Goal: Find specific page/section: Find specific page/section

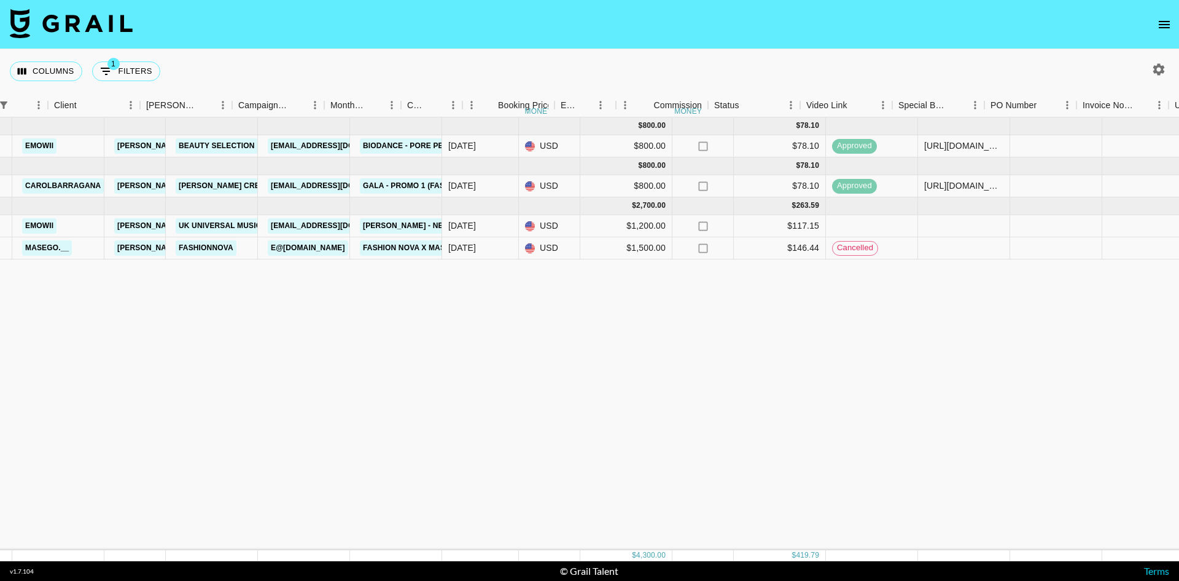
scroll to position [0, 372]
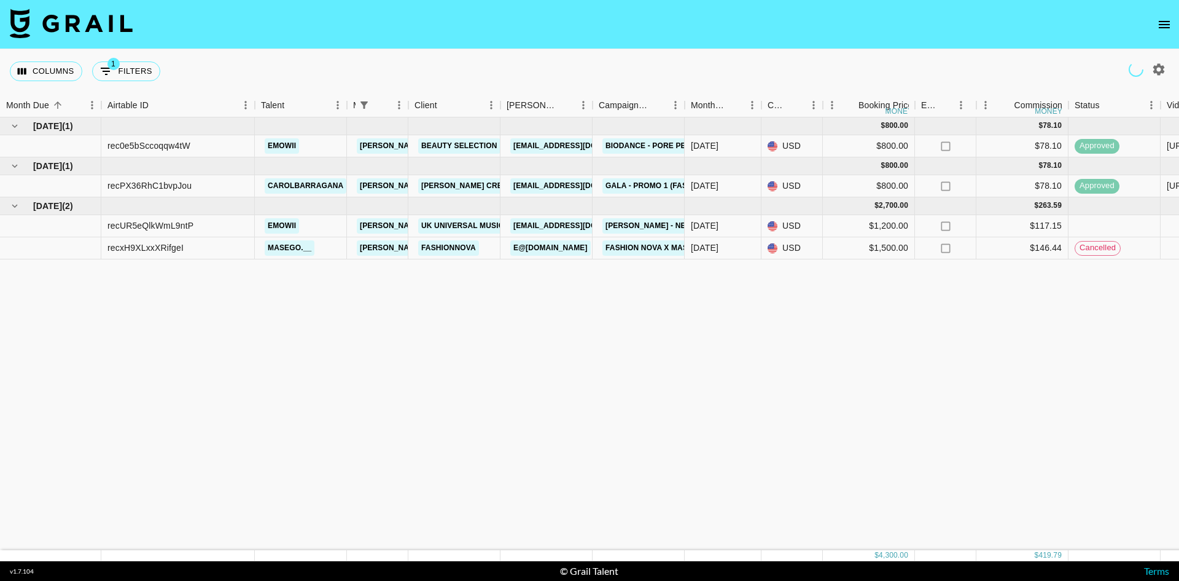
click at [1163, 23] on icon "open drawer" at bounding box center [1164, 24] width 15 height 15
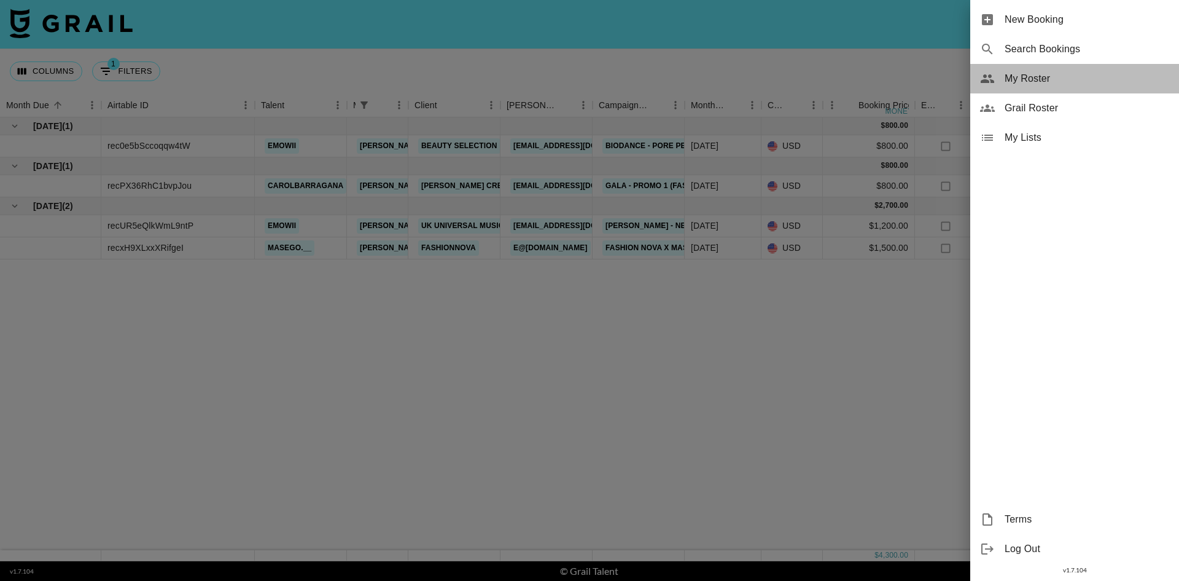
click at [1022, 81] on span "My Roster" at bounding box center [1087, 78] width 165 height 15
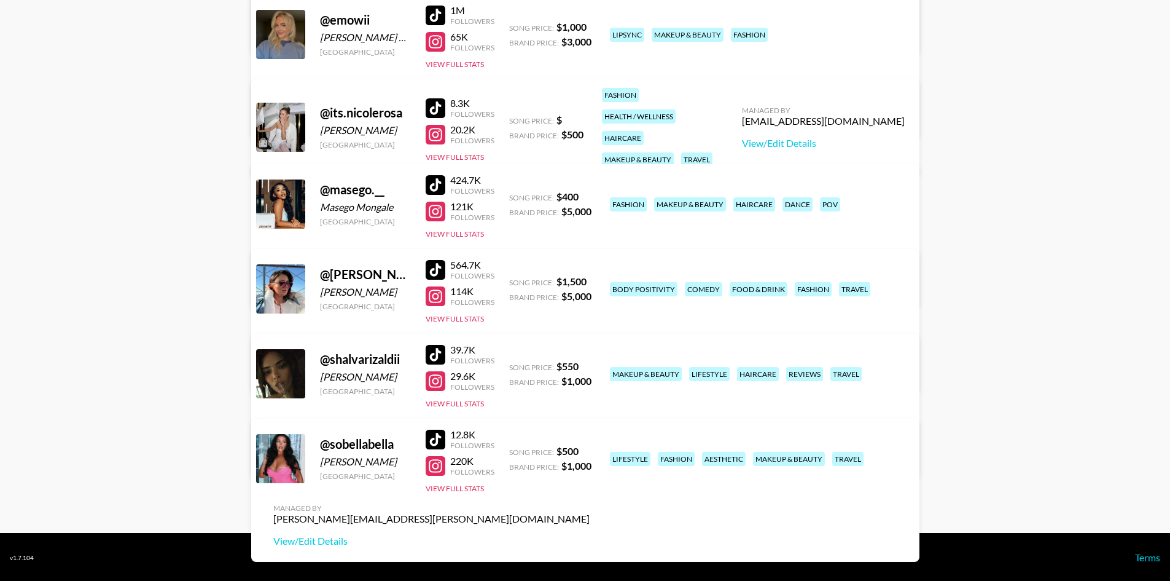
scroll to position [446, 0]
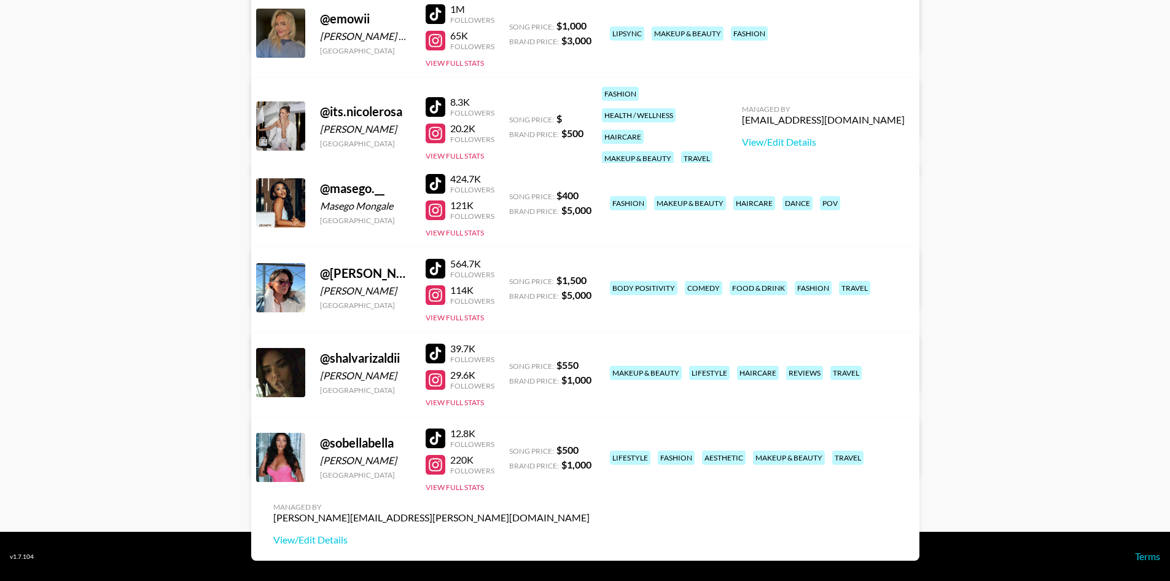
click at [430, 264] on div at bounding box center [436, 269] width 20 height 20
click at [180, 214] on main "Juliana Longhi 's Roster: Show Hidden/Deleted Creators @ amatterof_style Ruth C…" at bounding box center [585, 67] width 1170 height 928
